Goal: Book appointment/travel/reservation

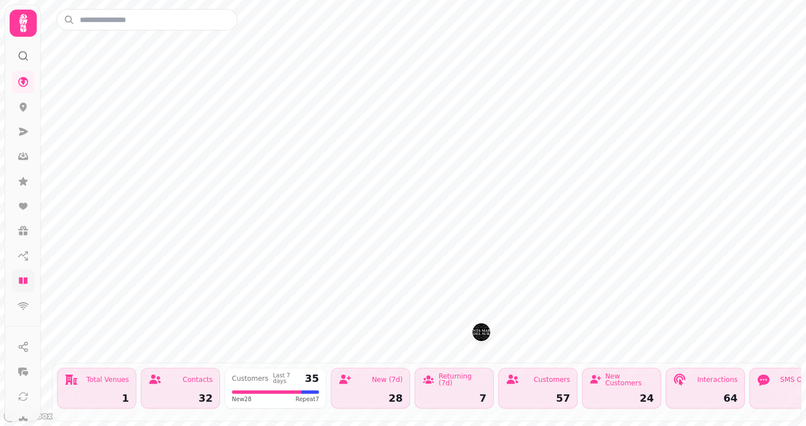
click at [23, 280] on icon at bounding box center [23, 280] width 11 height 11
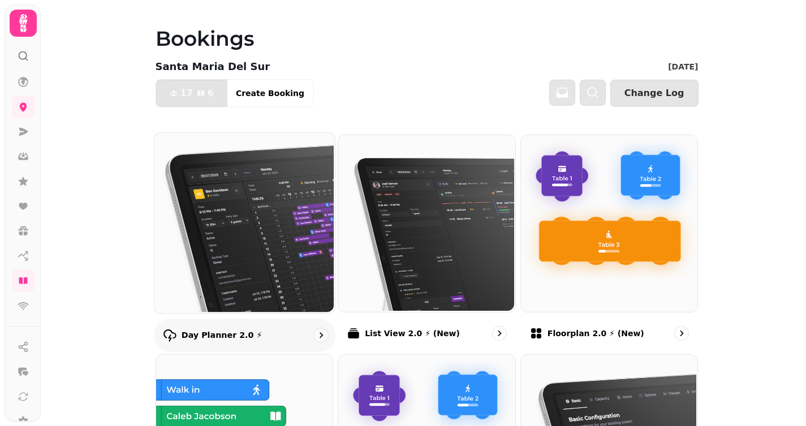
click at [248, 219] on img at bounding box center [243, 222] width 180 height 180
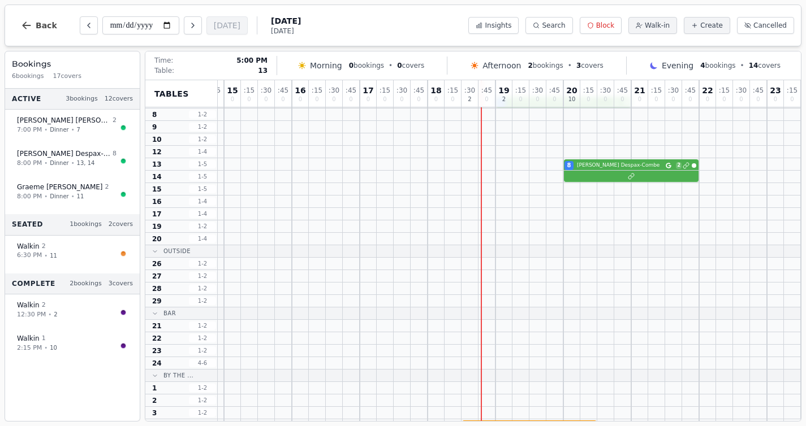
scroll to position [0, 197]
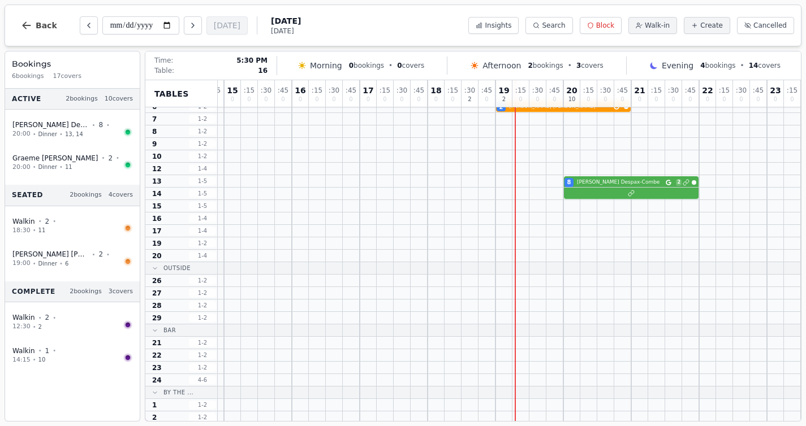
scroll to position [0, 197]
